Goal: Feedback & Contribution: Submit feedback/report problem

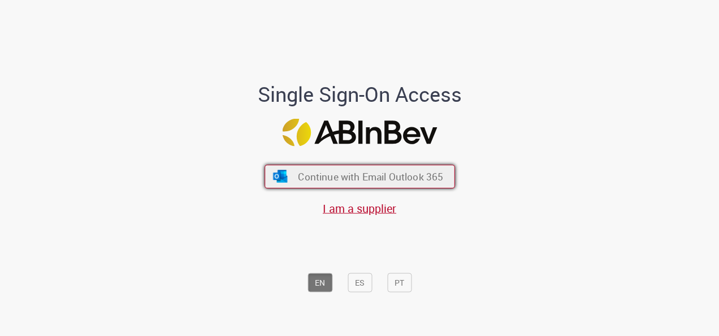
click at [395, 166] on button "Continue with Email Outlook 365" at bounding box center [359, 176] width 190 height 24
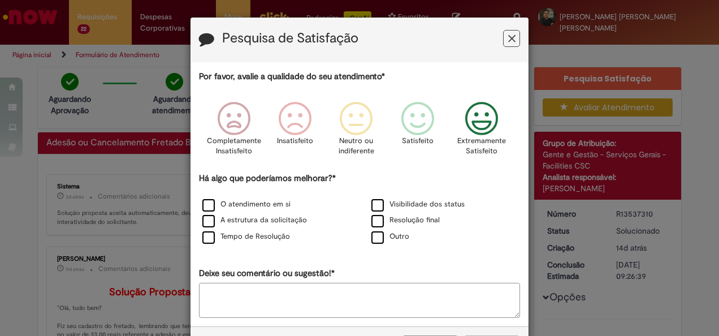
click at [485, 126] on icon "Feedback" at bounding box center [481, 119] width 42 height 34
click at [225, 201] on label "O atendimento em si" at bounding box center [246, 204] width 88 height 11
click at [376, 206] on label "Visibilidade dos status" at bounding box center [417, 204] width 93 height 11
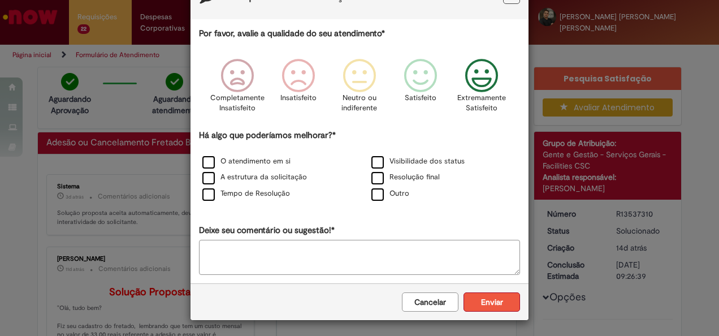
click at [489, 303] on button "Enviar" at bounding box center [491, 301] width 56 height 19
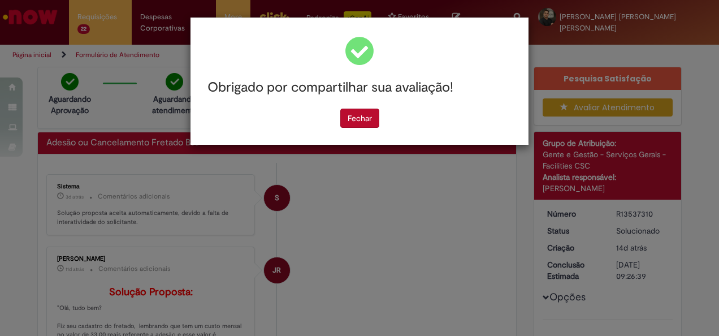
scroll to position [0, 0]
